Goal: Transaction & Acquisition: Subscribe to service/newsletter

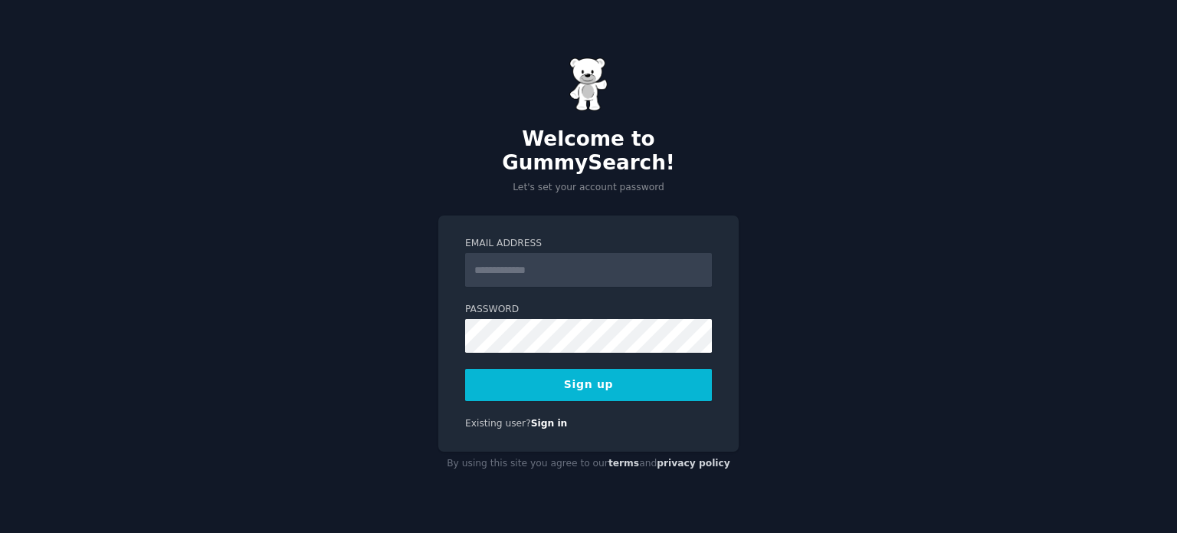
click at [506, 253] on input "Email Address" at bounding box center [588, 270] width 247 height 34
type input "**********"
click at [617, 261] on input "**********" at bounding box center [588, 270] width 247 height 34
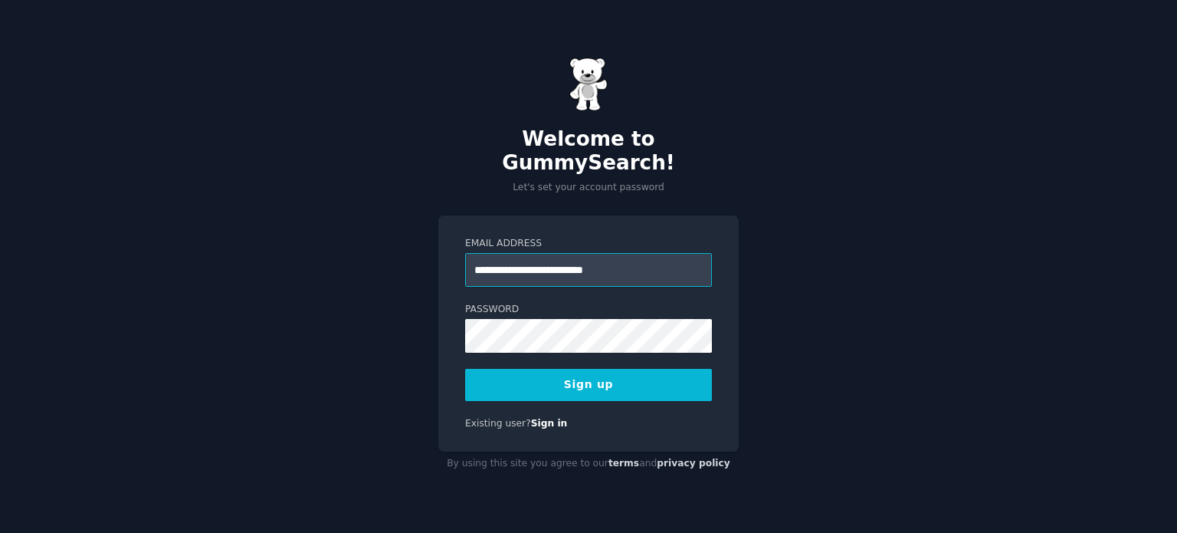
click at [617, 261] on input "**********" at bounding box center [588, 270] width 247 height 34
click at [516, 377] on button "Sign up" at bounding box center [588, 385] width 247 height 32
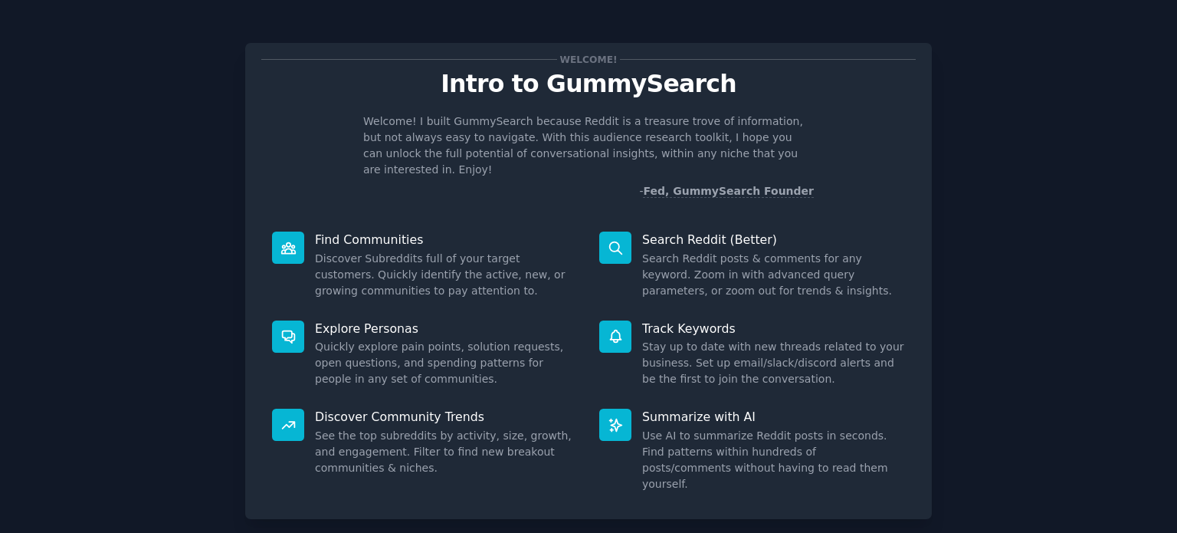
scroll to position [67, 0]
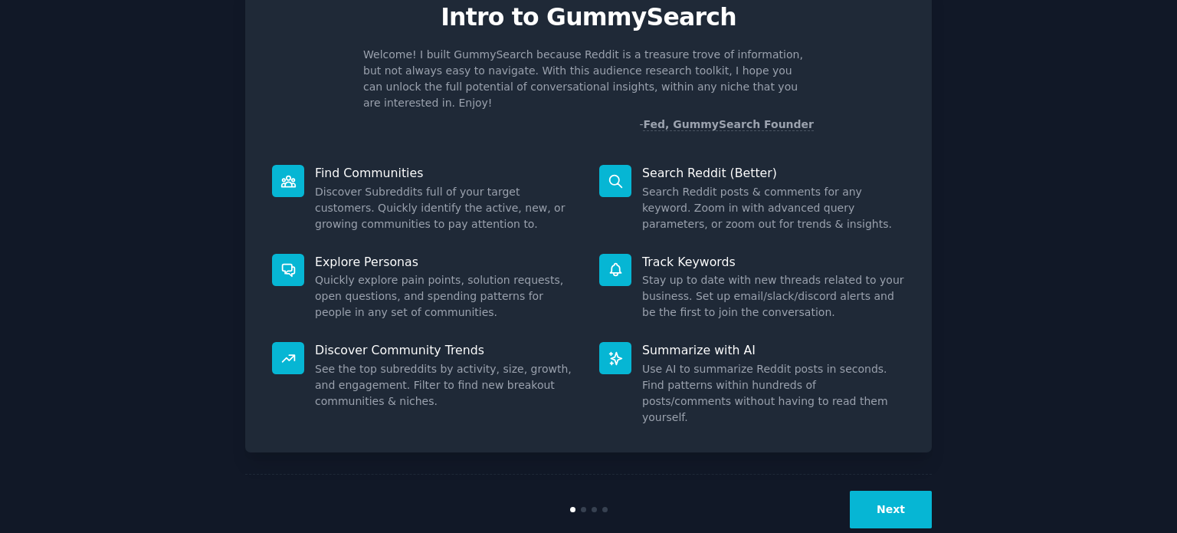
click at [895, 490] on button "Next" at bounding box center [891, 509] width 82 height 38
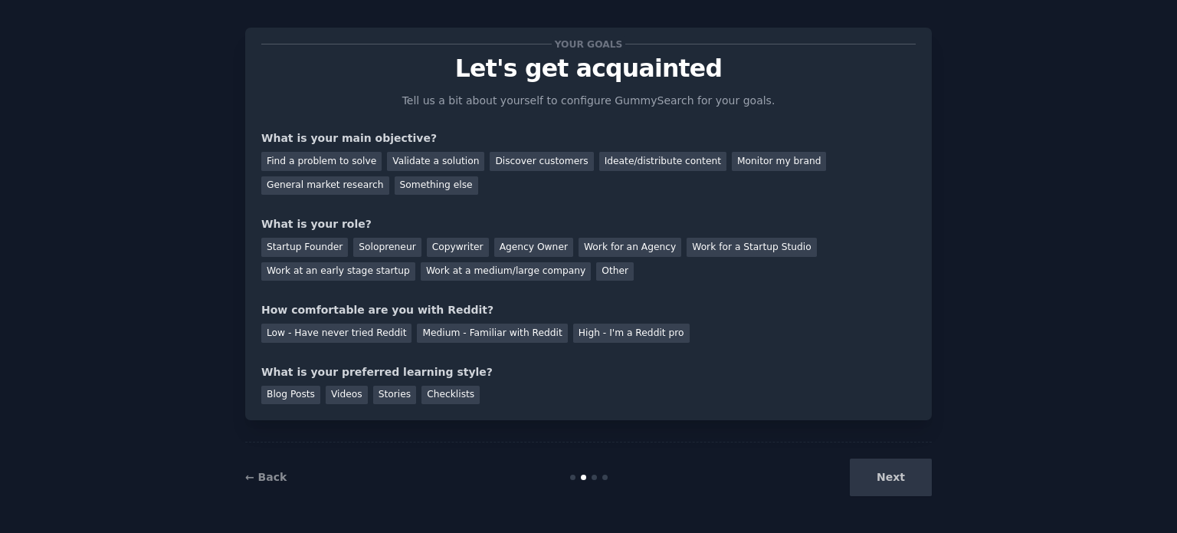
click at [895, 478] on div "Next" at bounding box center [817, 477] width 229 height 38
click at [893, 475] on div "Next" at bounding box center [817, 477] width 229 height 38
click at [294, 161] on div "Find a problem to solve" at bounding box center [321, 161] width 120 height 19
click at [732, 162] on div "Monitor my brand" at bounding box center [779, 161] width 94 height 19
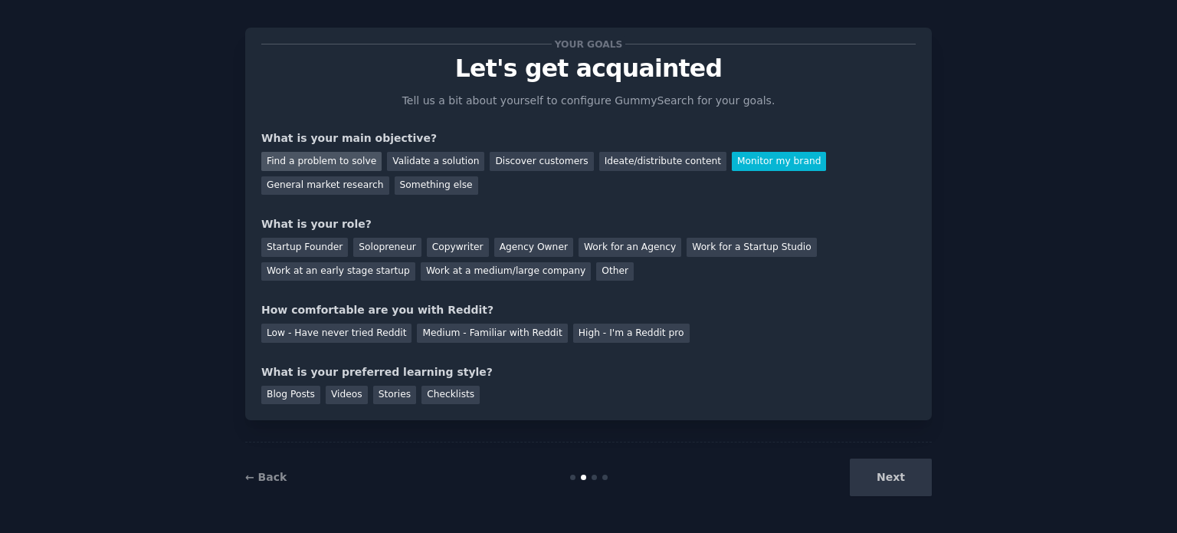
click at [334, 155] on div "Find a problem to solve" at bounding box center [321, 161] width 120 height 19
click at [359, 251] on div "Solopreneur" at bounding box center [386, 247] width 67 height 19
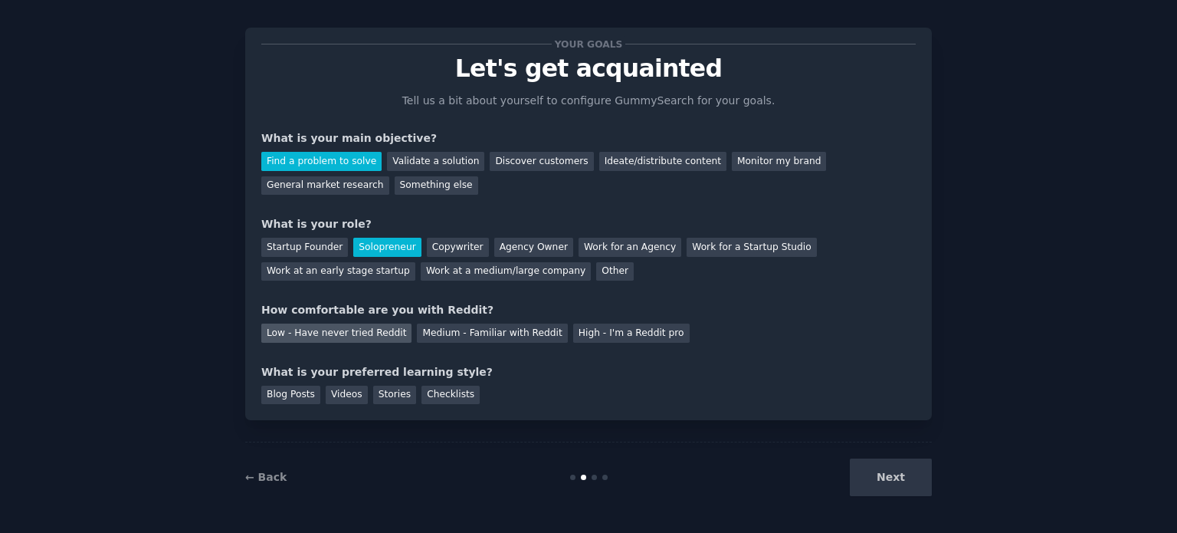
click at [359, 336] on div "Low - Have never tried Reddit" at bounding box center [336, 332] width 150 height 19
click at [329, 392] on div "Videos" at bounding box center [347, 394] width 42 height 19
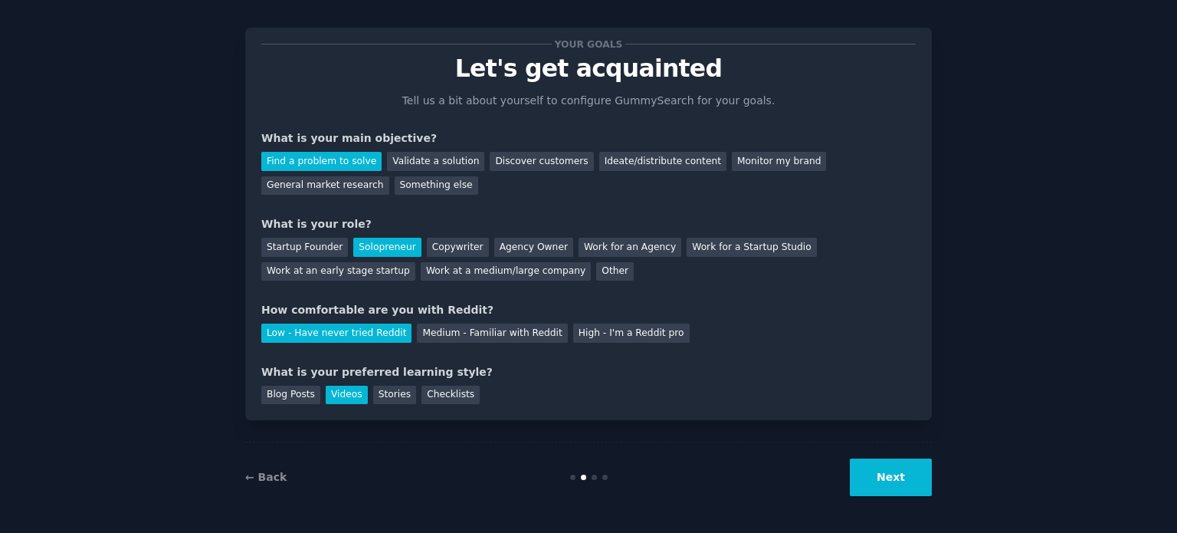
click at [887, 471] on button "Next" at bounding box center [891, 477] width 82 height 38
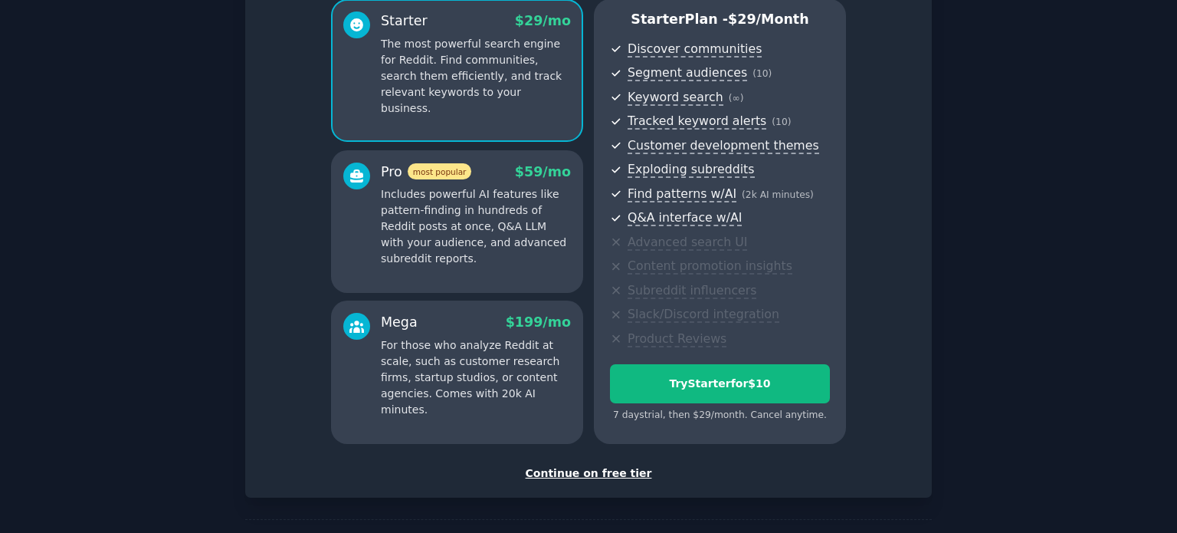
scroll to position [193, 0]
